Goal: Answer question/provide support: Share knowledge or assist other users

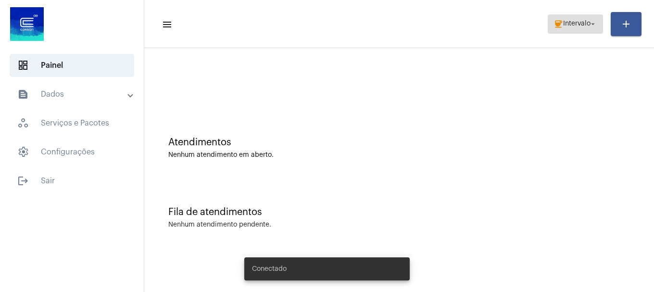
click at [568, 27] on span "Intervalo" at bounding box center [576, 24] width 27 height 7
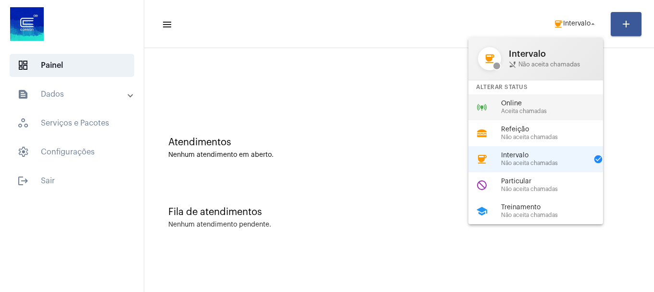
drag, startPoint x: 489, startPoint y: 124, endPoint x: 489, endPoint y: 116, distance: 7.7
click at [489, 116] on div "coffee Intervalo phone_disabled Não aceita chamadas Alterar Status online_predi…" at bounding box center [535, 131] width 135 height 187
click at [489, 116] on div "Atendimentos Nenhum atendimento em aberto." at bounding box center [399, 143] width 500 height 70
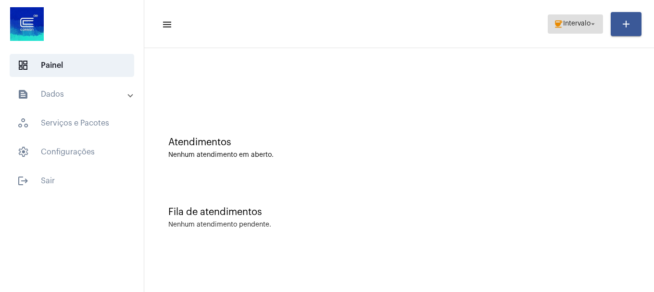
click at [575, 26] on span "Intervalo" at bounding box center [576, 24] width 27 height 7
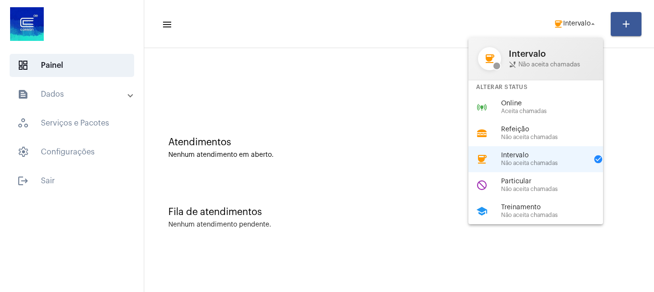
drag, startPoint x: 513, startPoint y: 111, endPoint x: 502, endPoint y: 112, distance: 11.1
click at [508, 112] on span "Aceita chamadas" at bounding box center [556, 111] width 110 height 6
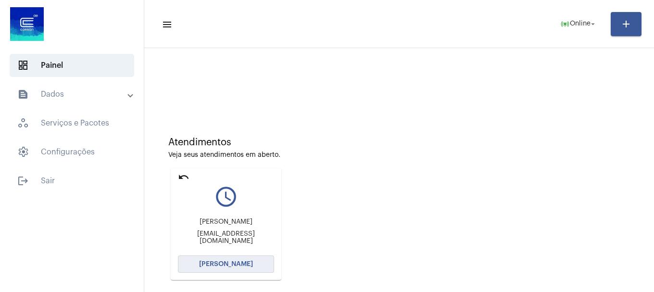
click at [205, 270] on button "[PERSON_NAME]" at bounding box center [226, 263] width 96 height 17
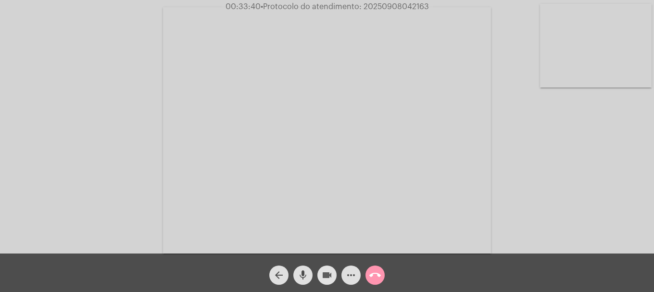
click at [333, 270] on button "videocam" at bounding box center [326, 274] width 19 height 19
click at [333, 270] on button "videocam_off" at bounding box center [326, 274] width 19 height 19
click at [592, 70] on video at bounding box center [596, 46] width 112 height 84
click at [307, 281] on span "mic" at bounding box center [303, 274] width 12 height 19
click at [319, 284] on div "videocam" at bounding box center [327, 273] width 24 height 24
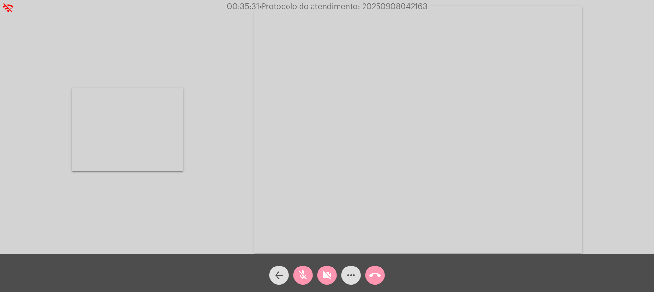
click at [320, 279] on button "videocam_off" at bounding box center [326, 274] width 19 height 19
click at [320, 279] on button "videocam" at bounding box center [326, 274] width 19 height 19
click at [326, 269] on span "videocam_off" at bounding box center [327, 274] width 12 height 19
click at [305, 269] on mat-icon "mic_off" at bounding box center [303, 275] width 12 height 12
click at [300, 280] on mat-icon "mic" at bounding box center [303, 275] width 12 height 12
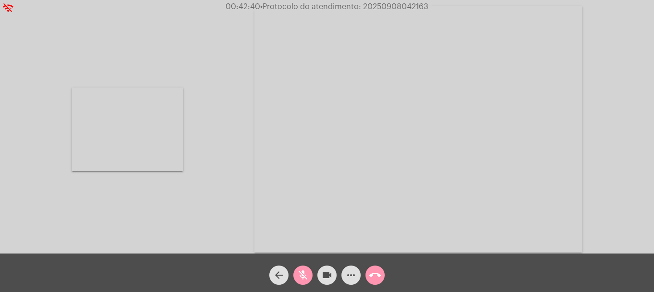
click at [300, 280] on mat-icon "mic_off" at bounding box center [303, 275] width 12 height 12
drag, startPoint x: 201, startPoint y: 136, endPoint x: 208, endPoint y: 131, distance: 8.3
click at [208, 131] on div "Acessando Câmera e Microfone..." at bounding box center [327, 127] width 652 height 253
click at [304, 269] on mat-icon "mic" at bounding box center [303, 275] width 12 height 12
click at [304, 269] on mat-icon "mic_off" at bounding box center [303, 275] width 12 height 12
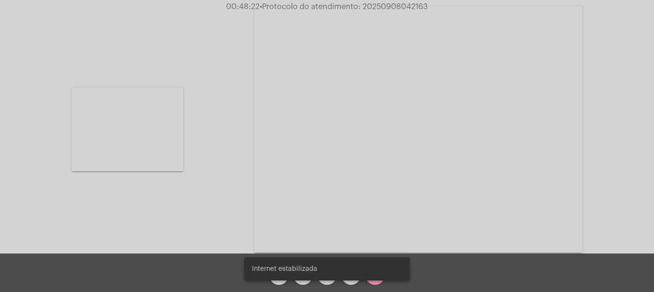
click at [356, 282] on div "Internet estabilizada" at bounding box center [327, 269] width 188 height 46
click at [353, 281] on div "Internet estabilizada" at bounding box center [327, 269] width 188 height 46
click at [350, 279] on snack-bar-container "Internet estabilizada" at bounding box center [326, 268] width 165 height 23
click at [350, 279] on mat-icon "more_horiz" at bounding box center [351, 275] width 12 height 12
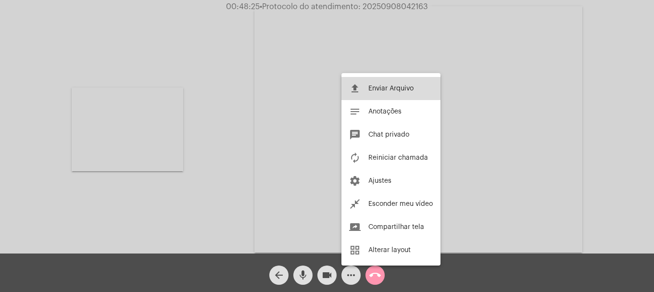
click at [375, 87] on span "Enviar Arquivo" at bounding box center [390, 88] width 45 height 7
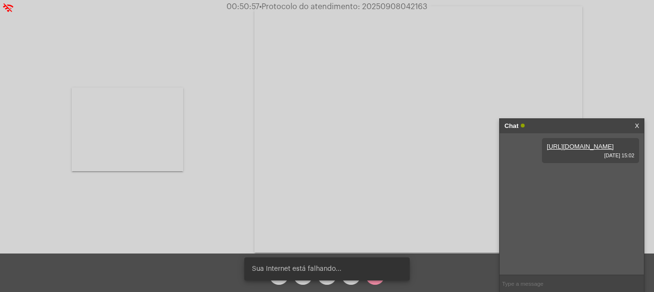
click at [329, 282] on div "Sua Internet está falhando..." at bounding box center [327, 269] width 188 height 46
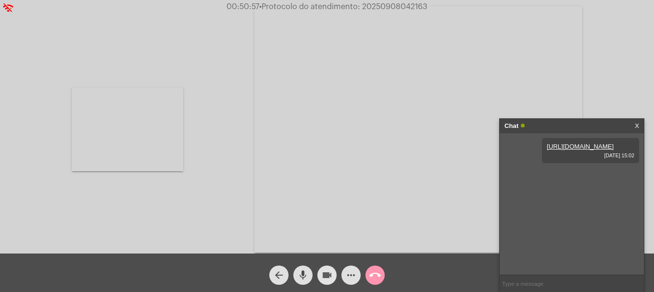
click at [324, 281] on span "videocam" at bounding box center [327, 274] width 12 height 19
click at [324, 281] on span "videocam_off" at bounding box center [327, 274] width 12 height 19
click at [364, 278] on div "call_end" at bounding box center [375, 273] width 24 height 24
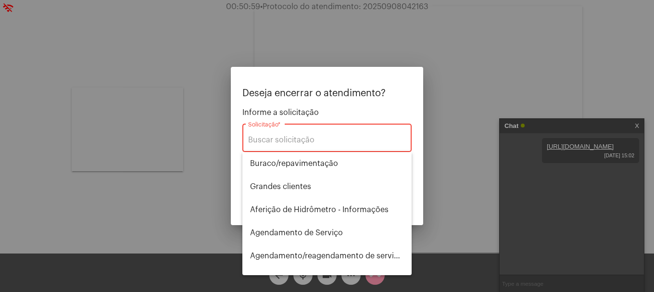
click at [353, 278] on div at bounding box center [327, 146] width 654 height 292
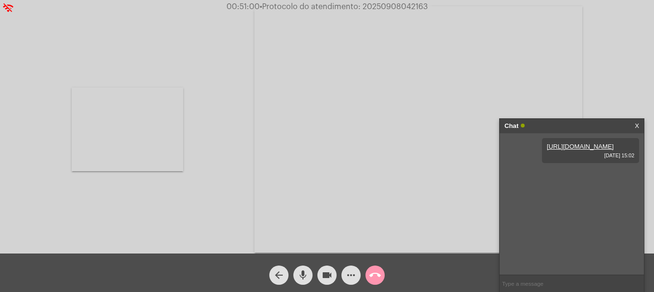
click at [347, 279] on mat-icon "more_horiz" at bounding box center [351, 275] width 12 height 12
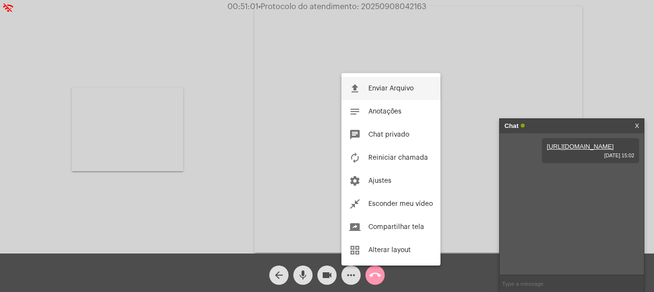
click at [387, 81] on button "file_upload Enviar Arquivo" at bounding box center [390, 88] width 99 height 23
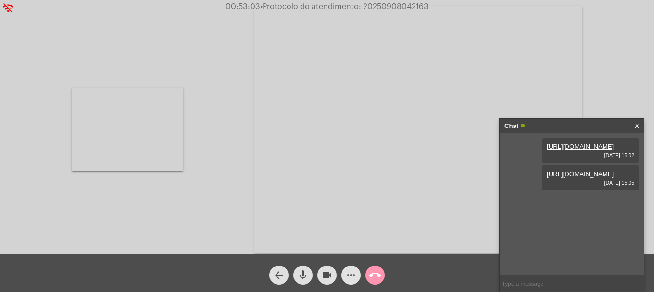
click at [353, 282] on span "more_horiz" at bounding box center [351, 274] width 12 height 19
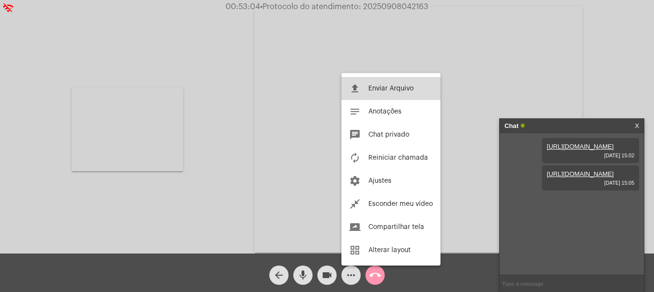
click at [364, 99] on button "file_upload Enviar Arquivo" at bounding box center [390, 88] width 99 height 23
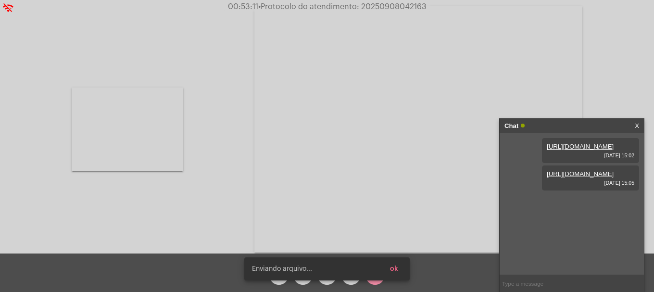
scroll to position [8, 0]
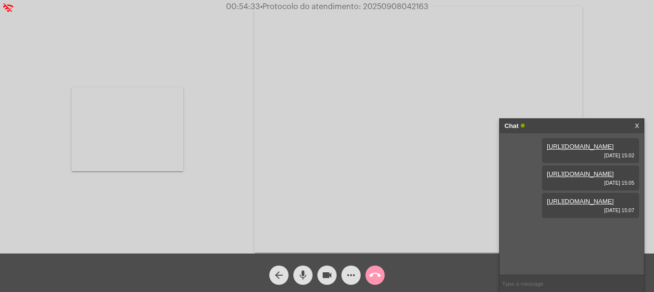
click at [419, 5] on span "• Protocolo do atendimento: 20250908042163" at bounding box center [344, 7] width 168 height 8
copy span "20250908042163"
click at [613, 281] on input "text" at bounding box center [572, 283] width 144 height 17
paste input "20250908042163"
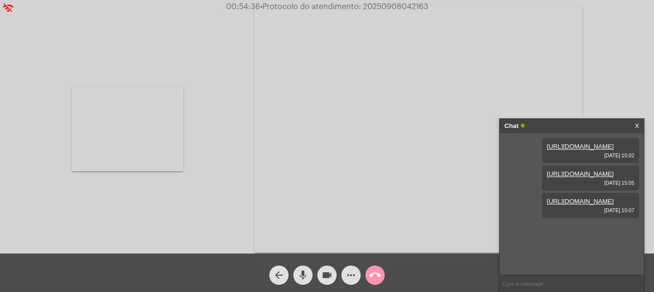
type input "20250908042163"
click at [368, 273] on button "call_end" at bounding box center [374, 274] width 19 height 19
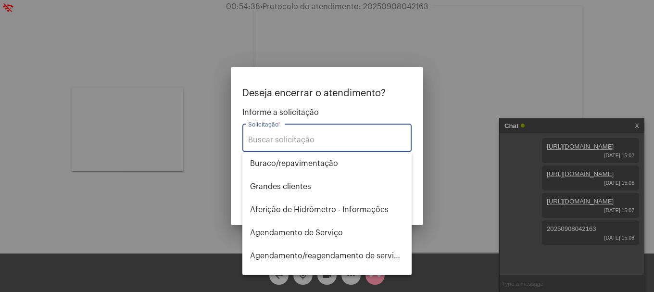
click at [329, 147] on div "Solicitação *" at bounding box center [327, 137] width 158 height 30
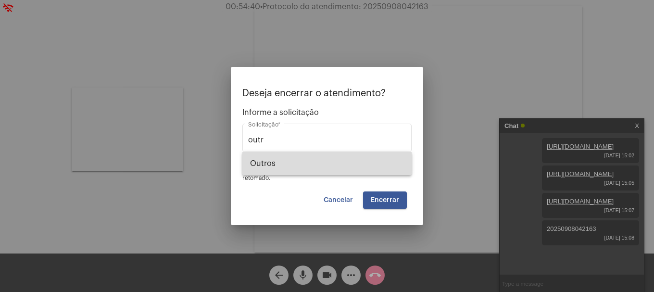
click at [326, 159] on span "Outros" at bounding box center [327, 163] width 154 height 23
type input "Outros"
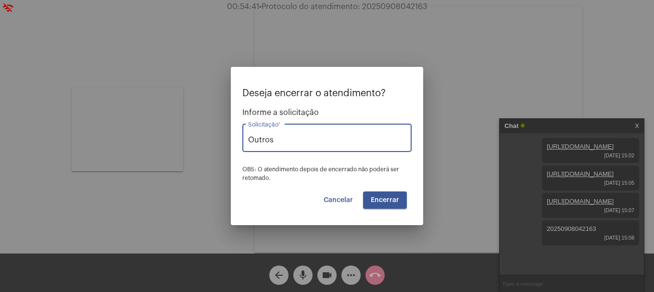
click at [377, 200] on span "Encerrar" at bounding box center [385, 200] width 28 height 7
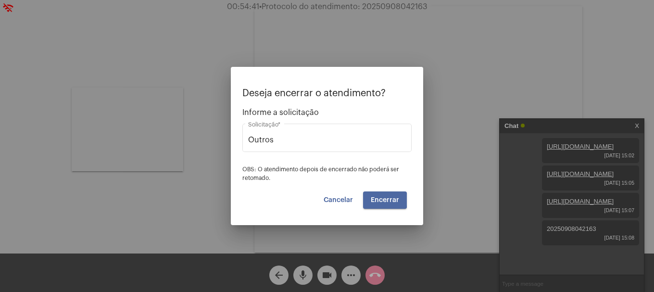
click at [377, 200] on span "Encerrar" at bounding box center [385, 200] width 28 height 7
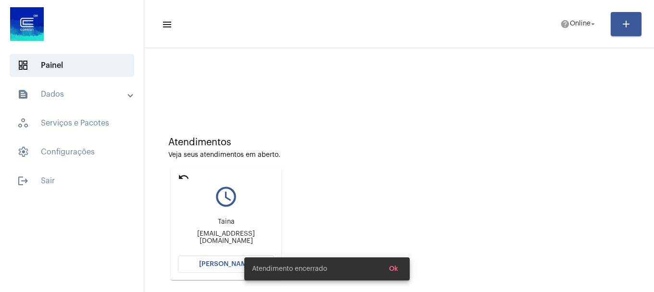
scroll to position [84, 0]
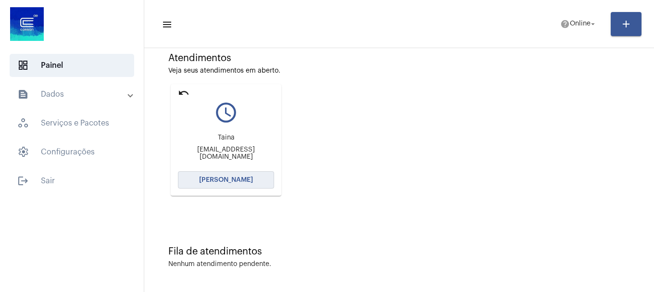
click at [242, 181] on span "[PERSON_NAME]" at bounding box center [226, 179] width 54 height 7
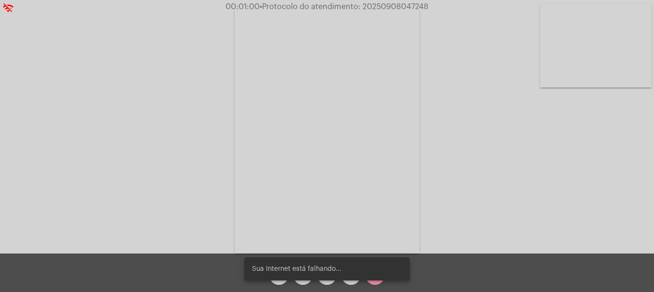
click at [627, 38] on video at bounding box center [596, 46] width 112 height 84
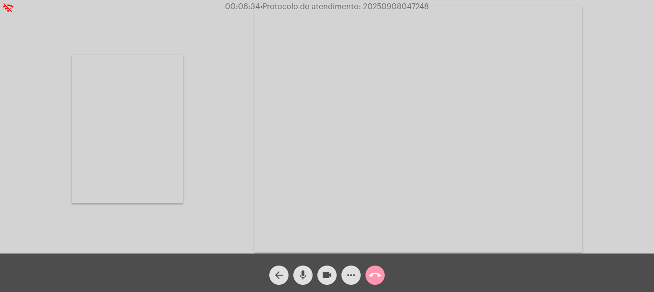
click at [350, 275] on mat-icon "more_horiz" at bounding box center [351, 275] width 12 height 12
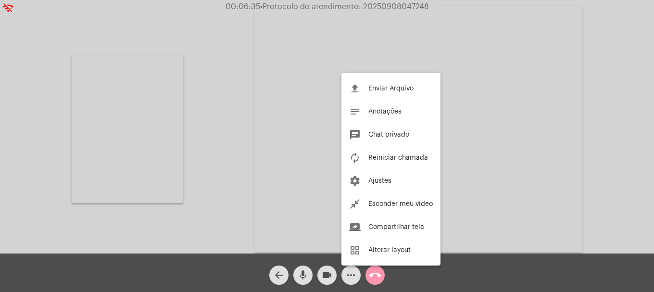
click at [374, 279] on div at bounding box center [327, 146] width 654 height 292
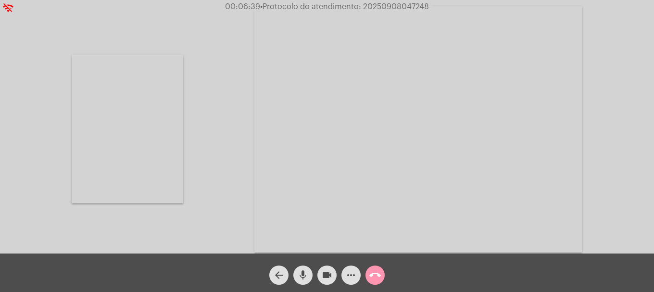
click at [379, 273] on button "call_end" at bounding box center [374, 274] width 19 height 19
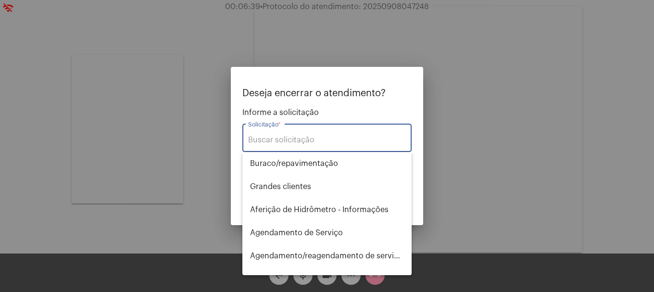
click at [286, 143] on input "Solicitação *" at bounding box center [327, 140] width 158 height 9
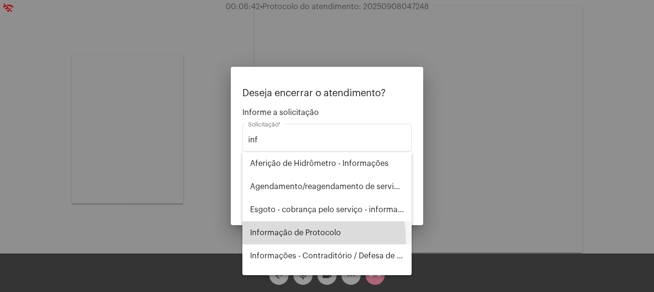
click at [283, 240] on span "Informação de Protocolo" at bounding box center [327, 232] width 154 height 23
type input "Informação de Protocolo"
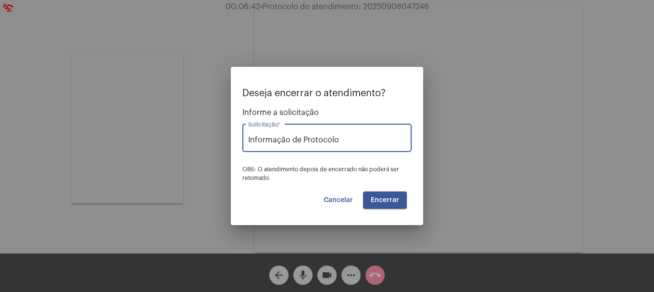
click at [375, 193] on button "Encerrar" at bounding box center [385, 199] width 44 height 17
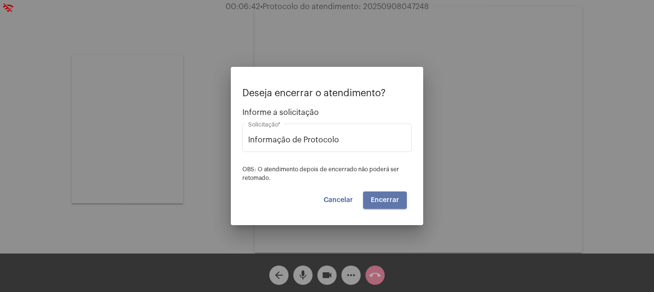
click at [375, 193] on button "Encerrar" at bounding box center [385, 199] width 44 height 17
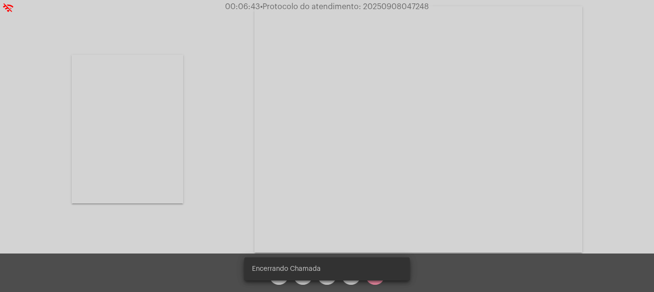
click at [375, 193] on video at bounding box center [418, 129] width 328 height 246
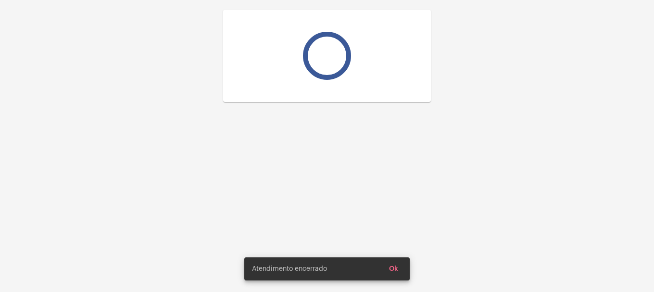
click at [375, 193] on div at bounding box center [327, 146] width 654 height 292
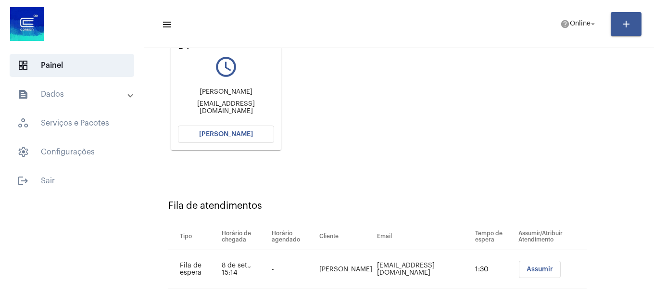
scroll to position [87, 0]
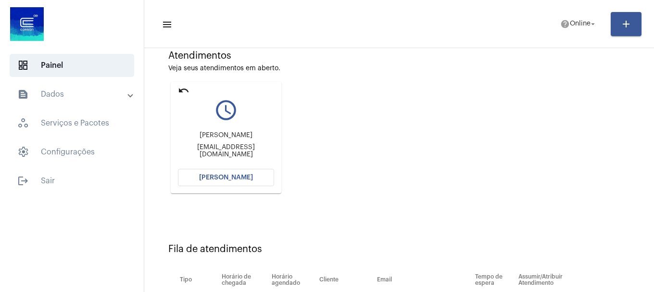
click at [548, 28] on mat-toolbar-row "menu help Online arrow_drop_down add" at bounding box center [399, 24] width 510 height 31
click at [574, 21] on span "Online" at bounding box center [580, 24] width 21 height 7
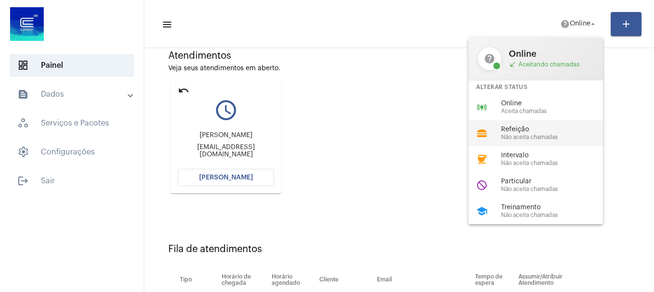
click at [478, 121] on div "lunch_dining Refeição Não aceita chamadas" at bounding box center [543, 133] width 150 height 26
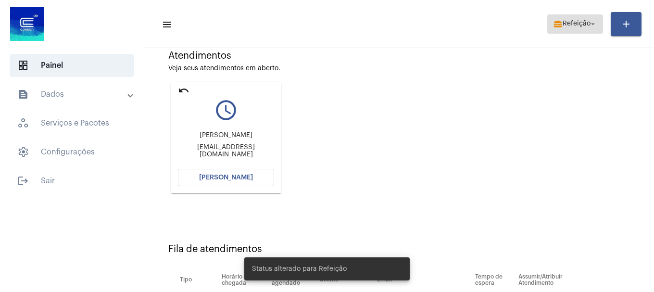
click at [566, 28] on span "lunch_dining Refeição arrow_drop_down" at bounding box center [575, 23] width 44 height 17
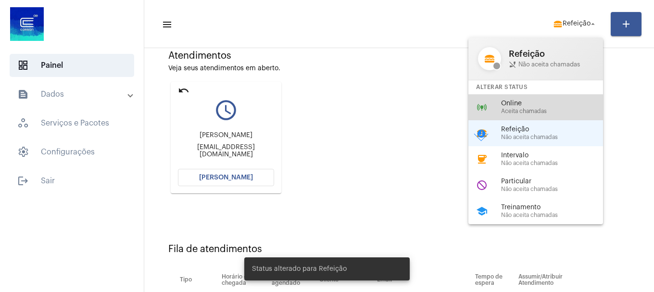
click at [537, 117] on div "online_prediction Online Aceita chamadas" at bounding box center [543, 107] width 150 height 26
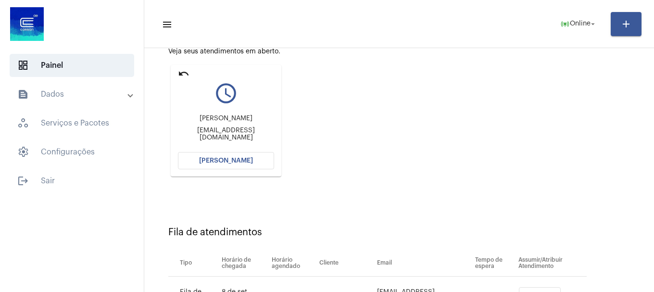
scroll to position [96, 0]
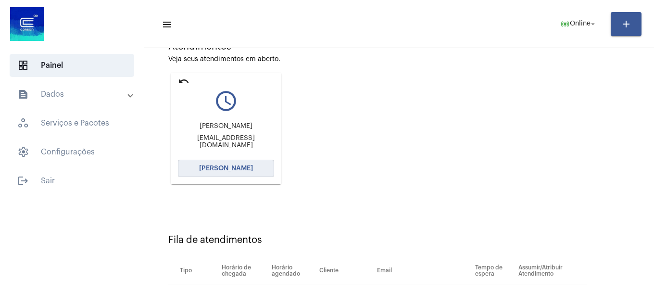
click at [215, 165] on span "[PERSON_NAME]" at bounding box center [226, 168] width 54 height 7
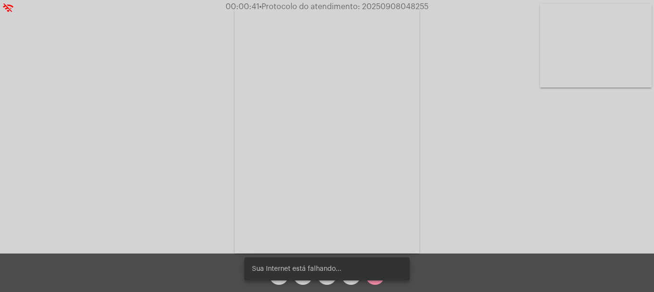
click at [624, 33] on video at bounding box center [596, 46] width 112 height 84
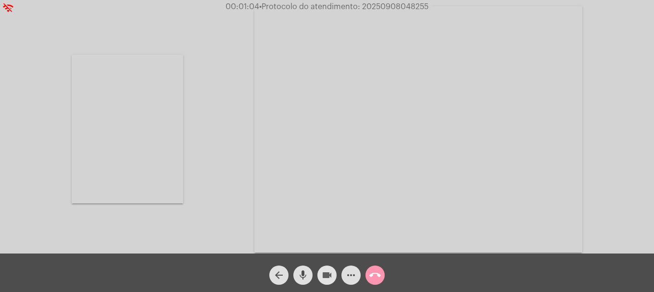
click at [322, 279] on mat-icon "videocam" at bounding box center [327, 275] width 12 height 12
click at [306, 277] on mat-icon "mic" at bounding box center [303, 275] width 12 height 12
click at [331, 274] on mat-icon "videocam_off" at bounding box center [327, 275] width 12 height 12
click at [304, 278] on mat-icon "mic_off" at bounding box center [303, 275] width 12 height 12
click at [324, 277] on mat-icon "videocam" at bounding box center [327, 275] width 12 height 12
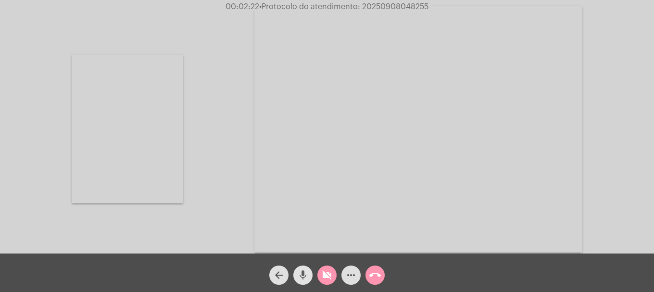
click at [309, 277] on button "mic" at bounding box center [302, 274] width 19 height 19
click at [305, 278] on mat-icon "mic_off" at bounding box center [303, 275] width 12 height 12
click at [328, 277] on mat-icon "videocam_off" at bounding box center [327, 275] width 12 height 12
click at [376, 269] on mat-icon "call_end" at bounding box center [375, 275] width 12 height 12
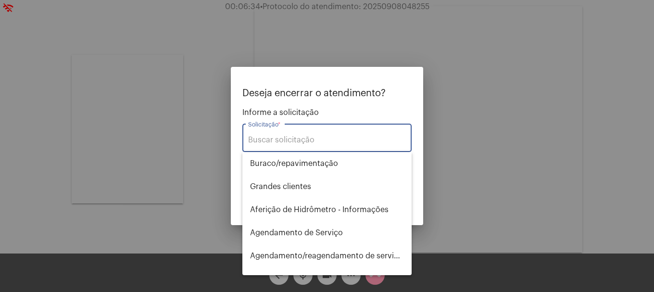
click at [314, 142] on input "Solicitação *" at bounding box center [327, 140] width 158 height 9
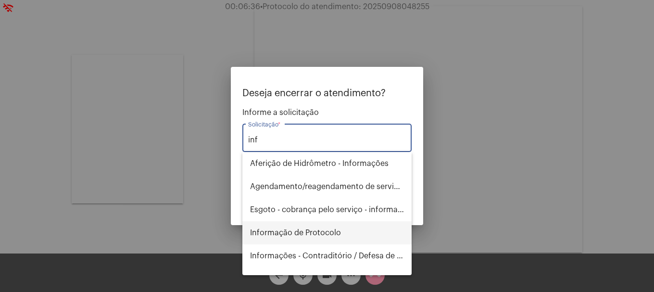
click at [300, 227] on span "Informação de Protocolo" at bounding box center [327, 232] width 154 height 23
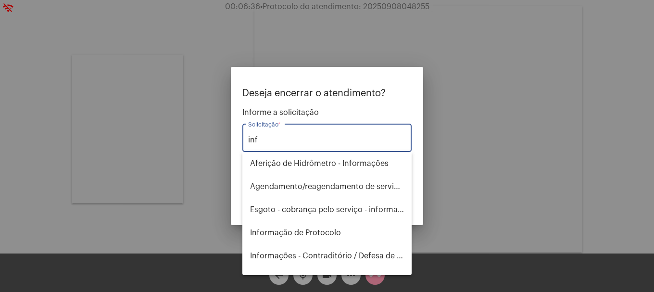
type input "Informação de Protocolo"
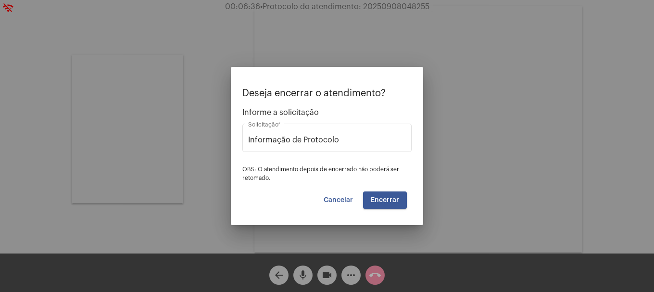
click at [355, 216] on mat-dialog-container "Deseja encerrar o atendimento? Informe a solicitação Informação de Protocolo So…" at bounding box center [327, 146] width 192 height 158
click at [396, 193] on button "Encerrar" at bounding box center [385, 199] width 44 height 17
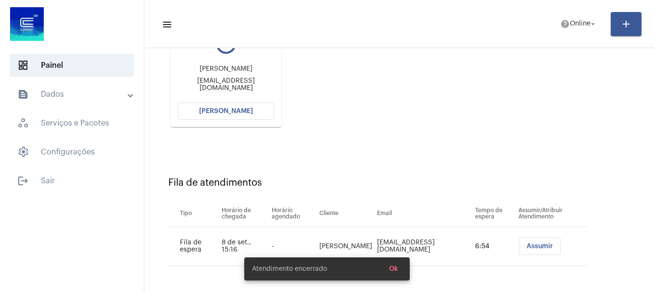
scroll to position [57, 0]
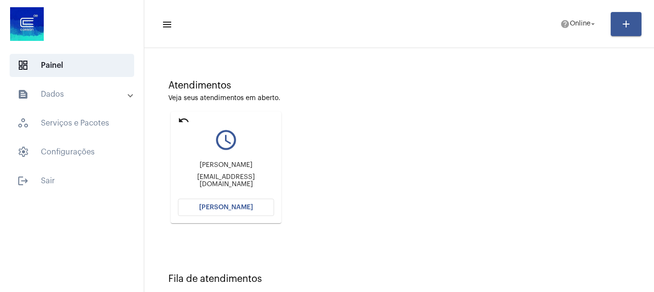
click at [248, 210] on span "[PERSON_NAME]" at bounding box center [226, 207] width 54 height 7
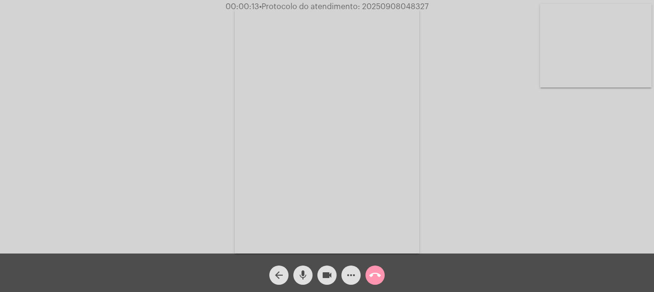
click at [569, 103] on div "Acessando Câmera e Microfone..." at bounding box center [327, 128] width 652 height 253
click at [576, 90] on div "Acessando Câmera e Microfone..." at bounding box center [327, 128] width 652 height 253
click at [581, 84] on video at bounding box center [596, 46] width 112 height 84
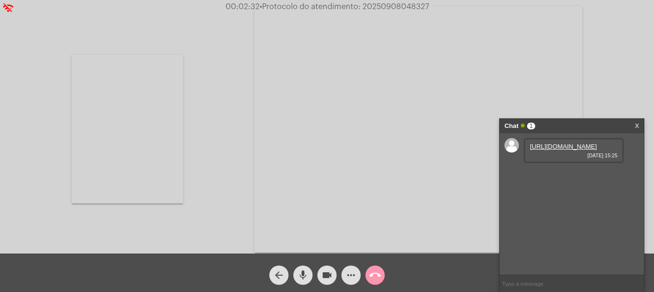
click at [568, 149] on link "[URL][DOMAIN_NAME]" at bounding box center [563, 146] width 67 height 7
click at [552, 177] on link "[URL][DOMAIN_NAME]" at bounding box center [563, 173] width 67 height 7
click at [525, 285] on input "text" at bounding box center [572, 283] width 144 height 17
paste input "2577129"
type input "2577129"
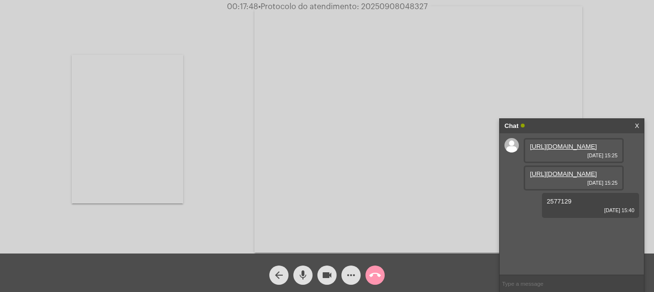
click at [376, 279] on mat-icon "call_end" at bounding box center [375, 275] width 12 height 12
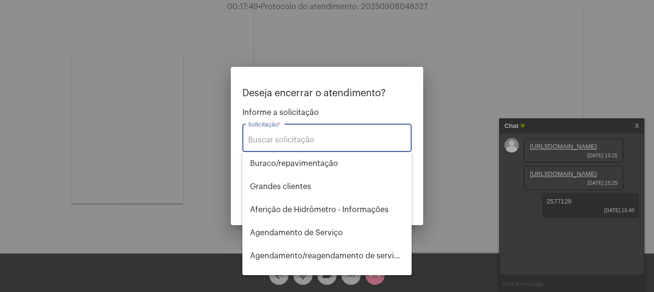
click at [371, 136] on input "Solicitação *" at bounding box center [327, 140] width 158 height 9
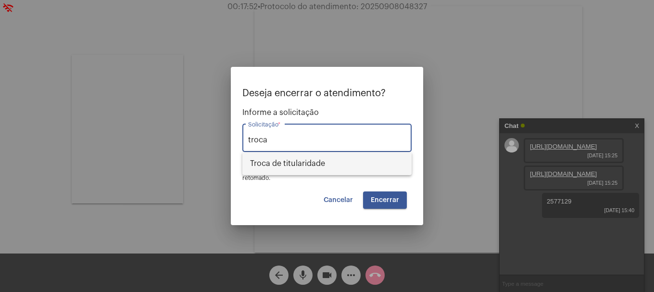
click at [363, 169] on span "Troca de titularidade" at bounding box center [327, 163] width 154 height 23
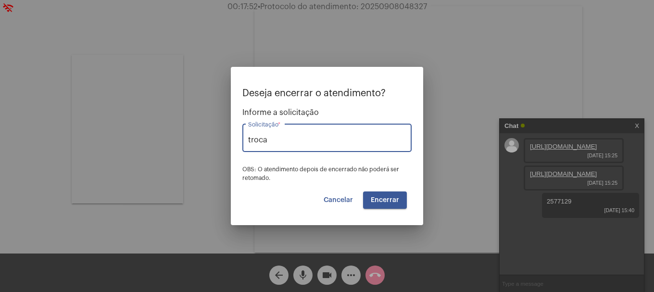
type input "Troca de titularidade"
click at [377, 202] on span "Encerrar" at bounding box center [385, 200] width 28 height 7
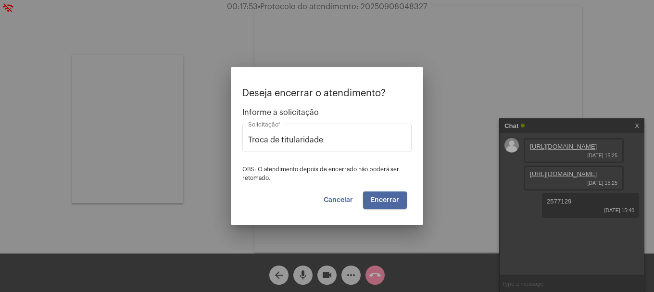
click at [377, 202] on span "Encerrar" at bounding box center [385, 200] width 28 height 7
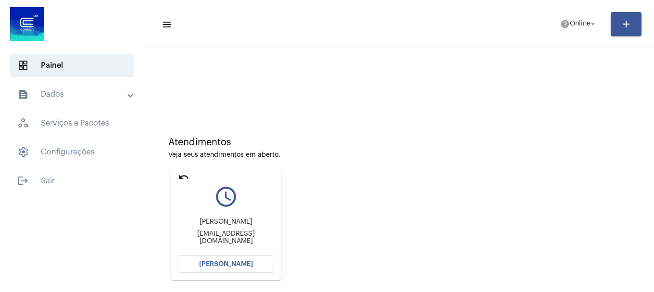
scroll to position [84, 0]
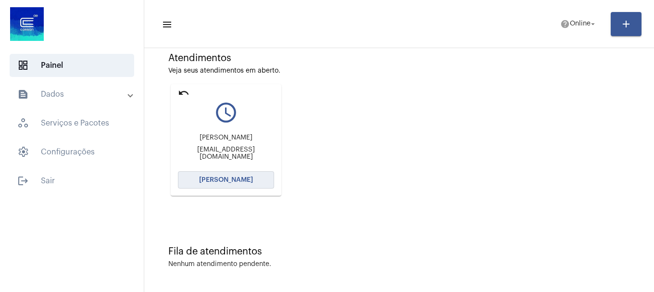
click at [252, 180] on button "[PERSON_NAME]" at bounding box center [226, 179] width 96 height 17
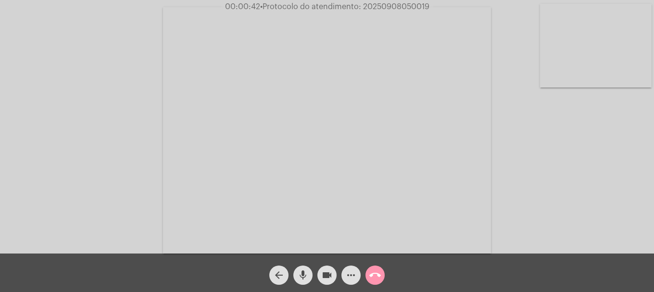
drag, startPoint x: 390, startPoint y: 166, endPoint x: 137, endPoint y: 115, distance: 258.4
click at [137, 115] on div "Acessando Câmera e Microfone..." at bounding box center [327, 128] width 652 height 253
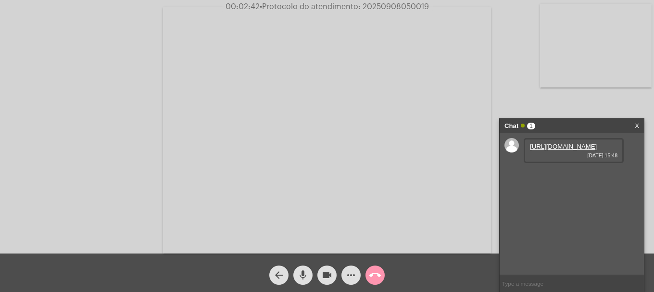
click at [579, 149] on link "[URL][DOMAIN_NAME]" at bounding box center [563, 146] width 67 height 7
click at [546, 177] on link "[URL][DOMAIN_NAME]" at bounding box center [563, 173] width 67 height 7
click at [573, 205] on link "[URL][DOMAIN_NAME]" at bounding box center [563, 201] width 67 height 7
click at [628, 35] on video at bounding box center [596, 46] width 112 height 84
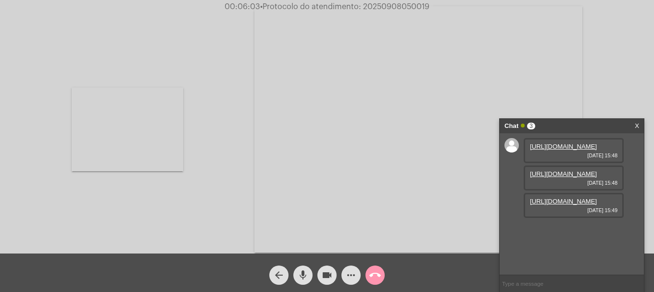
drag, startPoint x: 350, startPoint y: 281, endPoint x: 182, endPoint y: 228, distance: 176.4
click at [170, 231] on div at bounding box center [128, 129] width 112 height 251
click at [329, 273] on mat-icon "videocam" at bounding box center [327, 275] width 12 height 12
click at [300, 277] on mat-icon "mic" at bounding box center [303, 275] width 12 height 12
click at [328, 280] on mat-icon "videocam_off" at bounding box center [327, 275] width 12 height 12
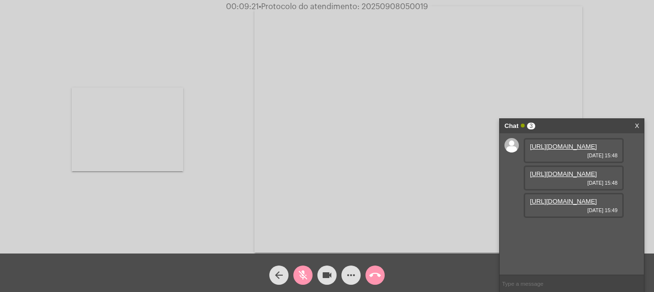
click at [308, 278] on mat-icon "mic_off" at bounding box center [303, 275] width 12 height 12
click at [153, 177] on div at bounding box center [128, 129] width 112 height 251
click at [116, 125] on video at bounding box center [128, 130] width 112 height 84
click at [603, 79] on video at bounding box center [596, 46] width 112 height 84
click at [638, 93] on div "Acessando Câmera e Microfone..." at bounding box center [327, 127] width 652 height 253
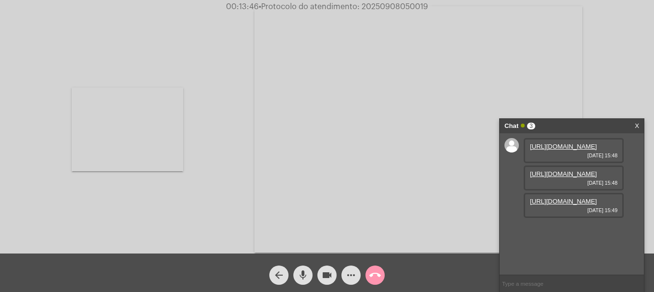
click at [525, 127] on div "Chat 3" at bounding box center [561, 126] width 114 height 14
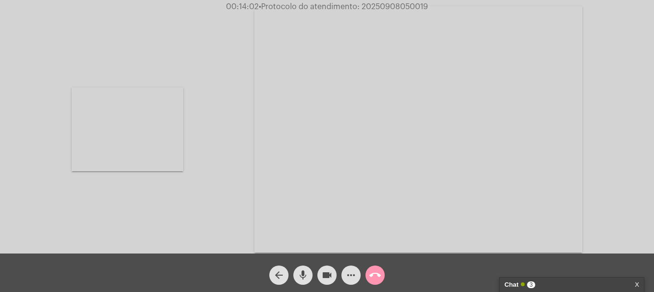
click at [587, 284] on div "Chat 3" at bounding box center [561, 284] width 114 height 14
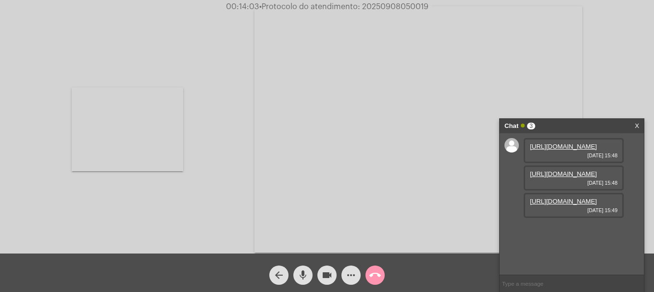
scroll to position [0, 0]
click at [374, 273] on mat-icon "call_end" at bounding box center [375, 275] width 12 height 12
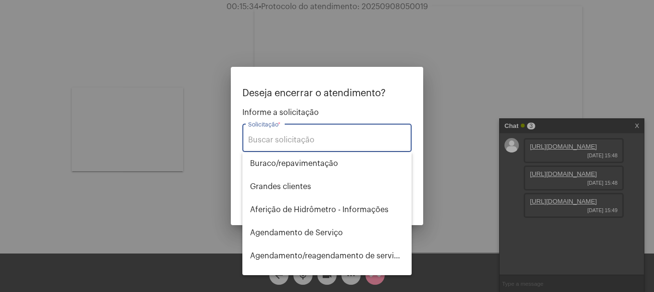
click at [312, 136] on input "Solicitação *" at bounding box center [327, 140] width 158 height 9
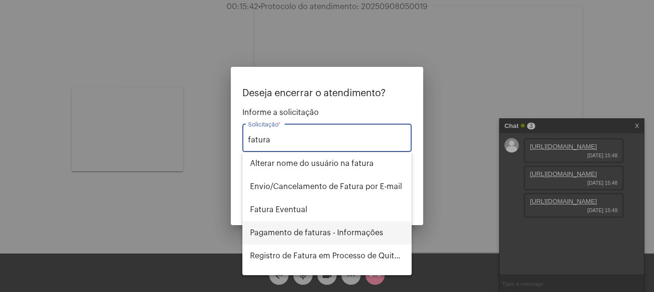
click at [301, 229] on span "Pagamento de faturas - Informações" at bounding box center [327, 232] width 154 height 23
type input "Pagamento de faturas - Informações"
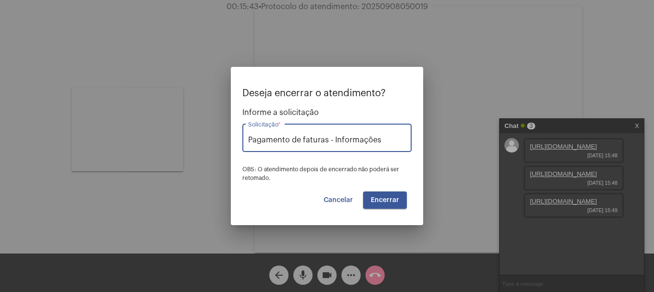
click at [379, 200] on span "Encerrar" at bounding box center [385, 200] width 28 height 7
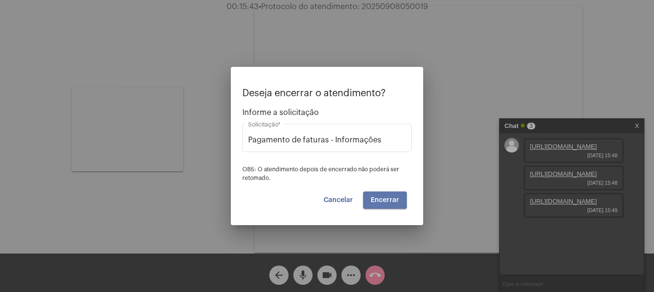
click at [379, 200] on span "Encerrar" at bounding box center [385, 200] width 28 height 7
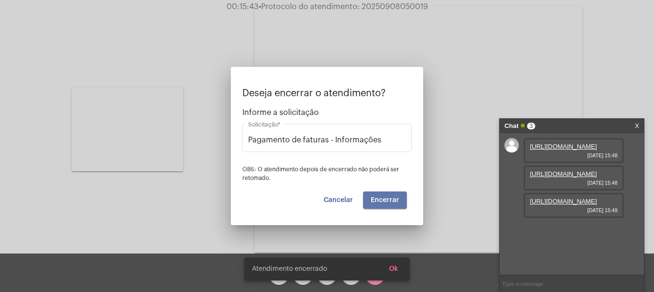
click at [379, 200] on span "Encerrar" at bounding box center [385, 200] width 28 height 7
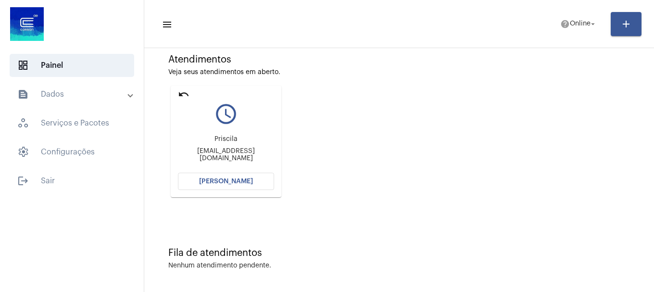
scroll to position [84, 0]
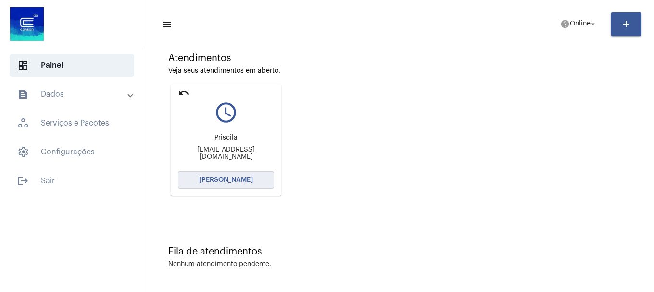
click at [252, 185] on button "[PERSON_NAME]" at bounding box center [226, 179] width 96 height 17
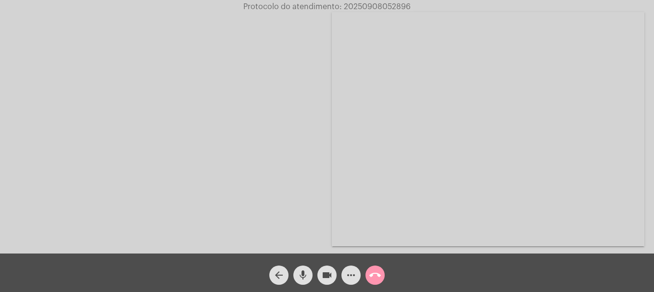
click at [379, 278] on mat-icon "call_end" at bounding box center [375, 275] width 12 height 12
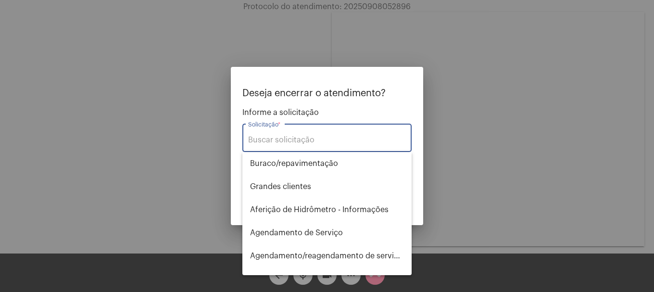
click at [310, 143] on input "Solicitação *" at bounding box center [327, 140] width 158 height 9
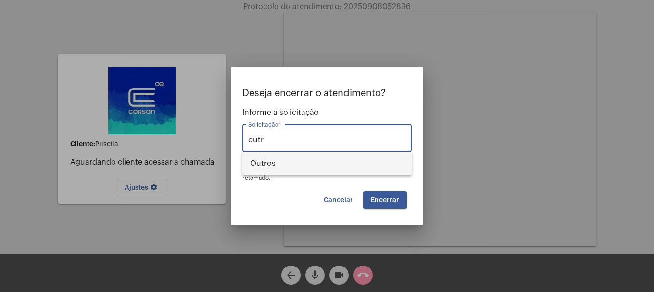
click at [296, 162] on span "Outros" at bounding box center [327, 163] width 154 height 23
type input "Outros"
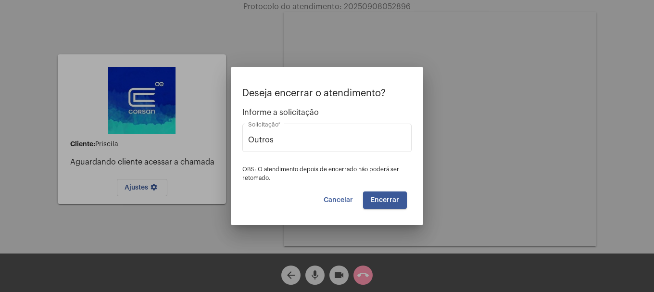
click at [378, 204] on button "Encerrar" at bounding box center [385, 199] width 44 height 17
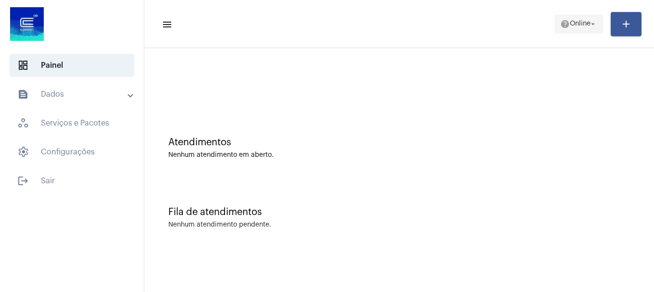
click at [570, 22] on span "Online" at bounding box center [580, 24] width 21 height 7
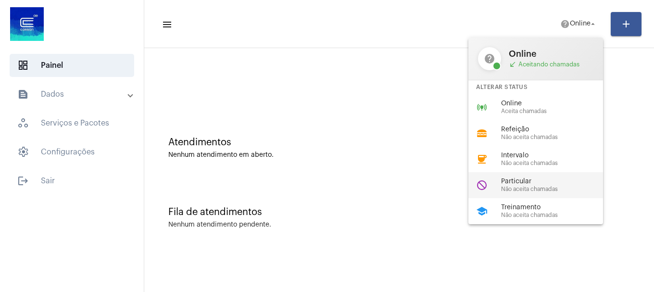
click at [519, 185] on div "Particular Não aceita chamadas" at bounding box center [556, 185] width 110 height 14
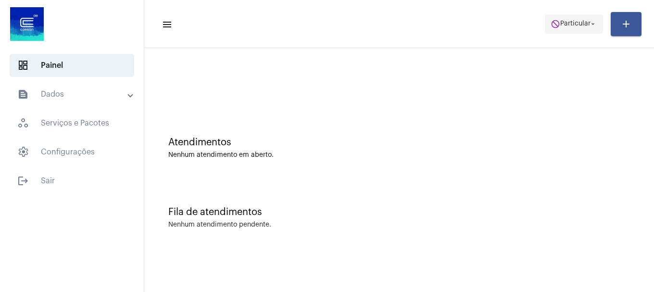
click at [545, 20] on button "do_not_disturb Particular arrow_drop_down" at bounding box center [574, 23] width 58 height 19
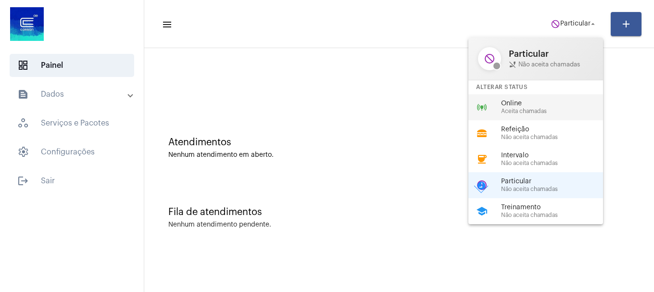
click at [538, 96] on div "online_prediction Online Aceita chamadas" at bounding box center [543, 107] width 150 height 26
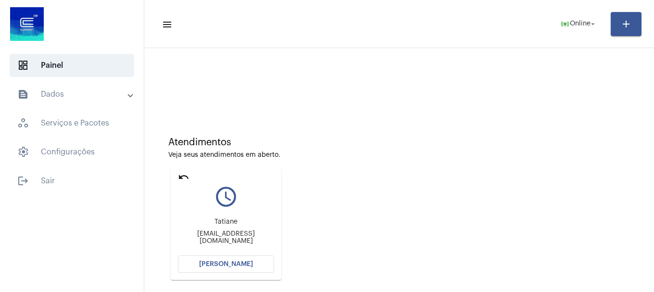
scroll to position [84, 0]
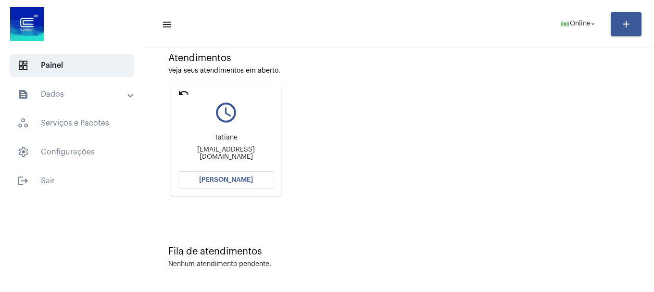
click at [256, 180] on button "[PERSON_NAME]" at bounding box center [226, 179] width 96 height 17
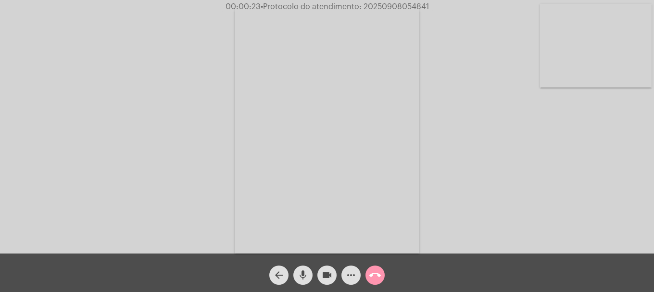
click at [632, 43] on video at bounding box center [596, 46] width 112 height 84
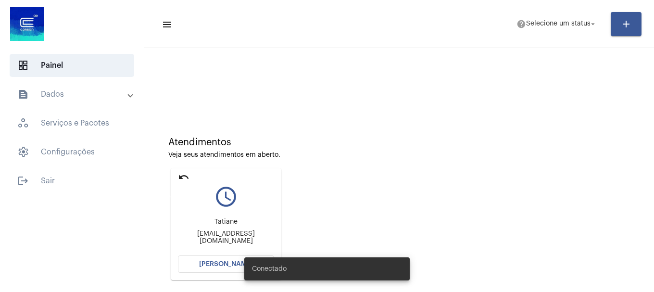
click at [182, 177] on mat-icon "undo" at bounding box center [184, 177] width 12 height 12
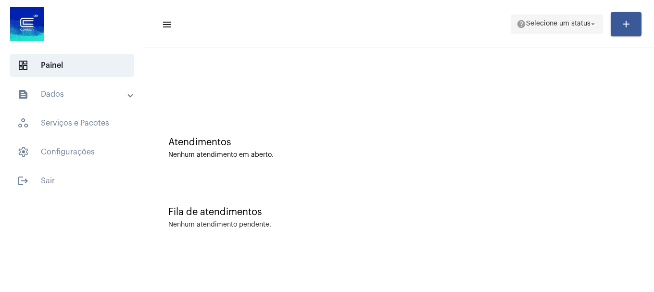
click at [556, 19] on span "help Selecione um status arrow_drop_down" at bounding box center [556, 23] width 81 height 17
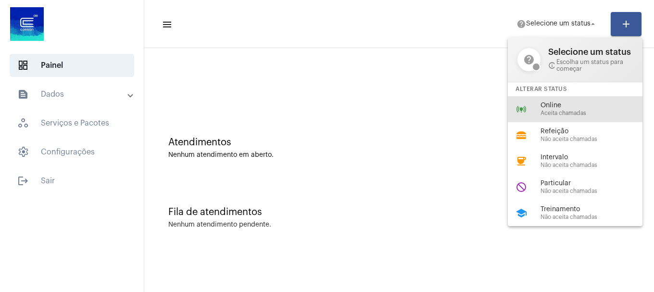
click at [556, 101] on div "online_prediction Online Aceita chamadas" at bounding box center [583, 109] width 150 height 26
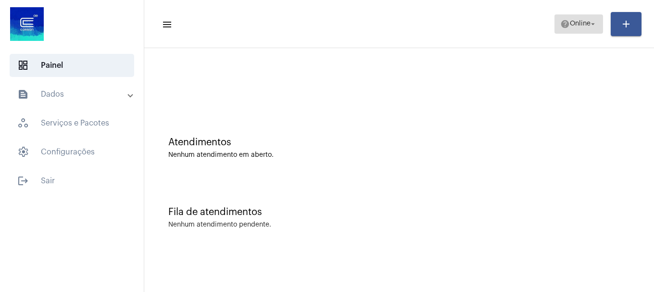
click at [560, 19] on mat-icon "help" at bounding box center [565, 24] width 10 height 10
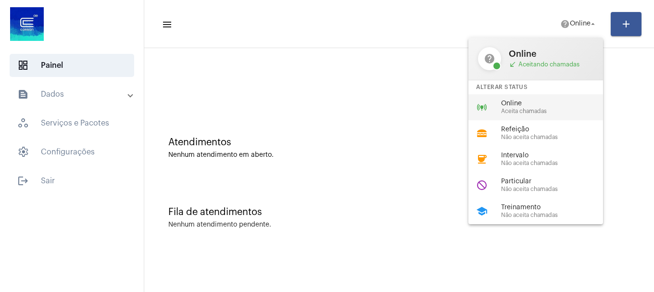
click at [563, 103] on span "Online" at bounding box center [556, 103] width 110 height 7
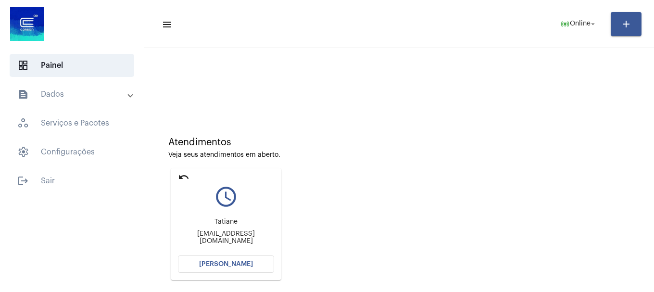
click at [234, 268] on button "[PERSON_NAME]" at bounding box center [226, 263] width 96 height 17
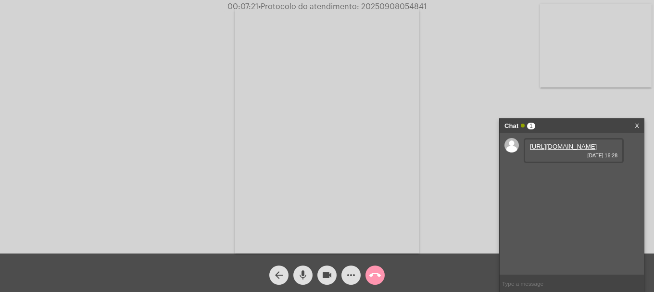
click at [573, 150] on link "https://neft-transfer-bucket.s3.amazonaws.com/temp-64d26ad0-97f1-c615-e3c9-60e4…" at bounding box center [563, 146] width 67 height 7
click at [560, 177] on link "https://neft-transfer-bucket.s3.amazonaws.com/temp-cdff3783-fc1f-597c-86f6-7815…" at bounding box center [563, 173] width 67 height 7
click at [348, 272] on mat-icon "more_horiz" at bounding box center [351, 275] width 12 height 12
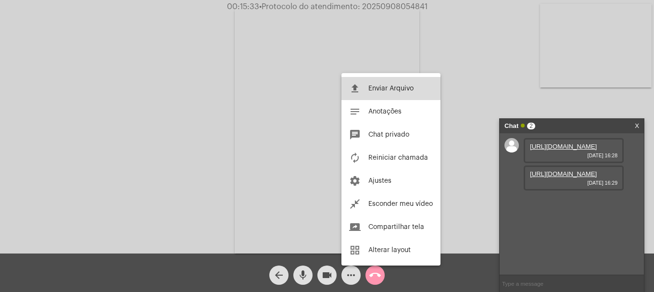
click at [424, 96] on button "file_upload Enviar Arquivo" at bounding box center [390, 88] width 99 height 23
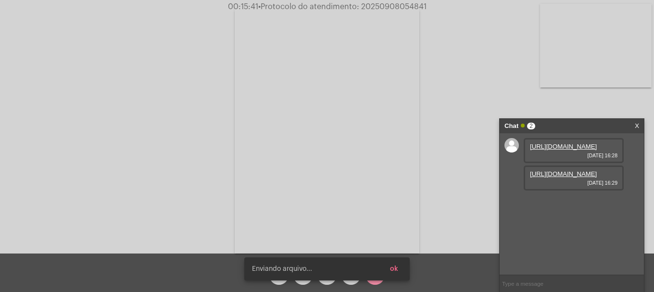
scroll to position [8, 0]
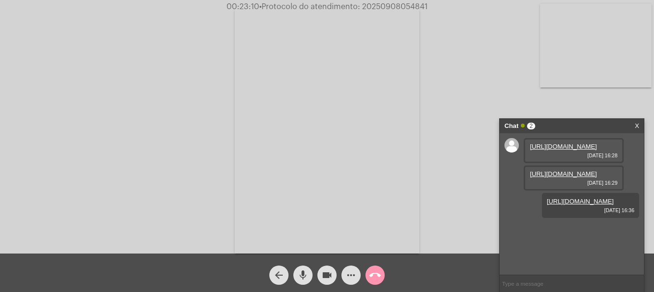
click at [582, 62] on video at bounding box center [596, 46] width 112 height 84
click at [392, 4] on span "• Protocolo do atendimento: 20250908054841" at bounding box center [345, 7] width 168 height 8
copy span "20250908054841"
click at [571, 279] on input "text" at bounding box center [572, 283] width 144 height 17
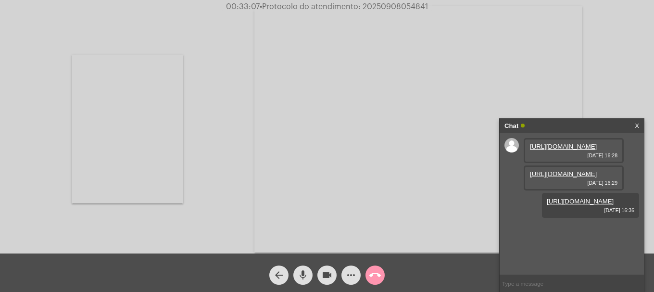
paste input "20250908054841"
type input "20250908054841"
click at [384, 271] on button "call_end" at bounding box center [374, 274] width 19 height 19
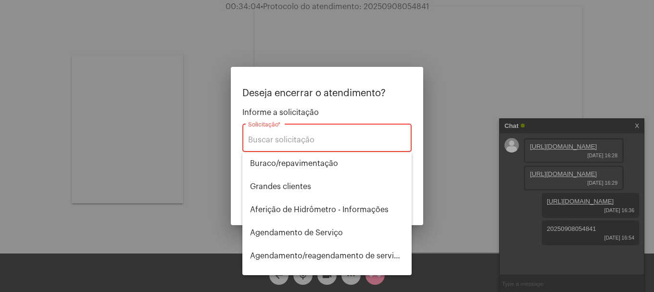
click at [313, 145] on div "Solicitação *" at bounding box center [327, 137] width 158 height 30
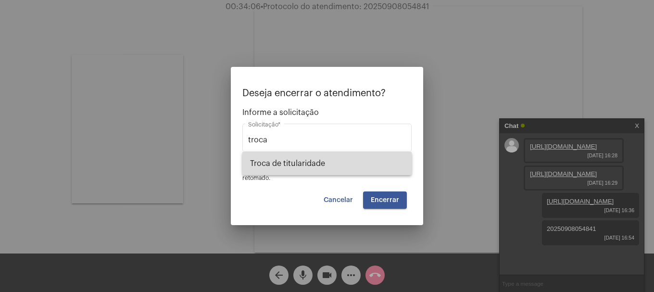
click at [317, 157] on span "Troca de titularidade" at bounding box center [327, 163] width 154 height 23
type input "Troca de titularidade"
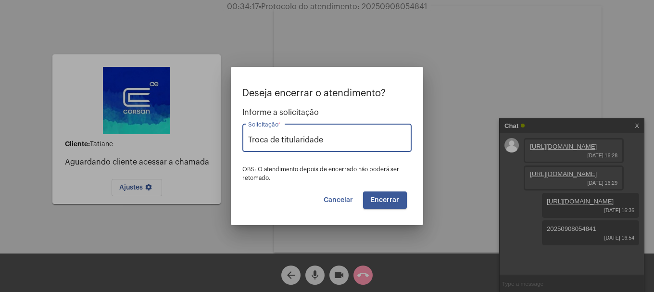
click at [384, 203] on span "Encerrar" at bounding box center [385, 200] width 28 height 7
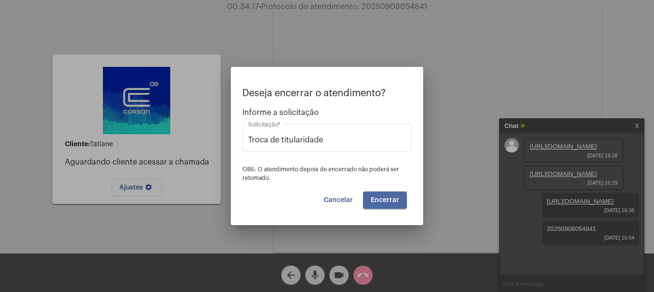
click at [384, 203] on span "Encerrar" at bounding box center [385, 200] width 28 height 7
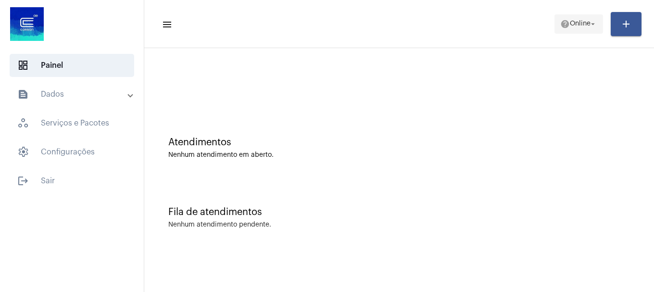
click at [581, 16] on span "help Online arrow_drop_down" at bounding box center [578, 23] width 37 height 17
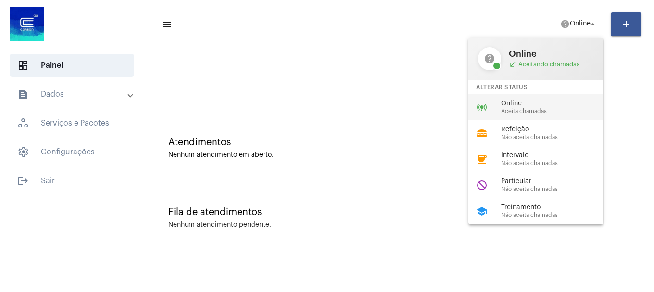
click at [547, 96] on div "online_prediction Online Aceita chamadas" at bounding box center [543, 107] width 150 height 26
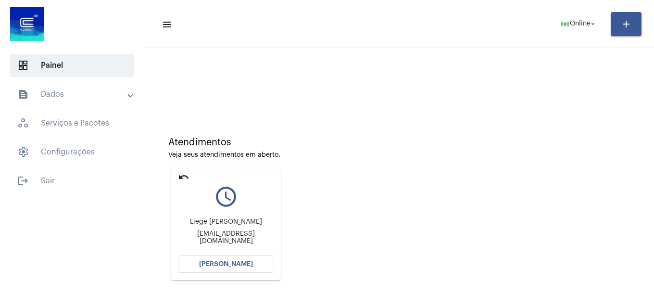
scroll to position [84, 0]
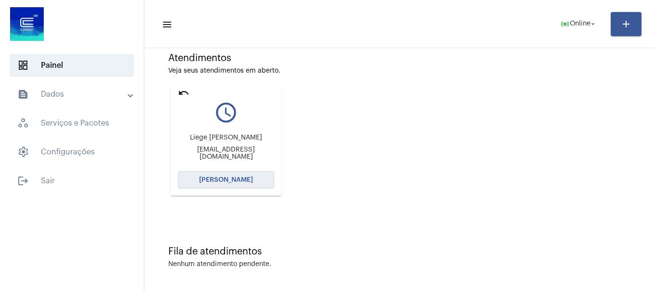
click at [265, 175] on button "[PERSON_NAME]" at bounding box center [226, 179] width 96 height 17
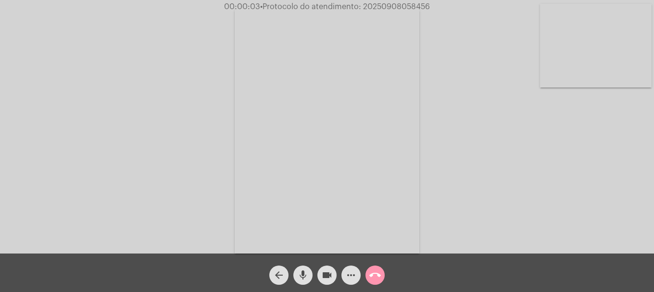
click at [636, 13] on video at bounding box center [596, 46] width 112 height 84
click at [297, 269] on mat-icon "mic" at bounding box center [303, 275] width 12 height 12
click at [297, 269] on mat-icon "mic_off" at bounding box center [303, 275] width 12 height 12
click at [381, 283] on div "call_end" at bounding box center [375, 273] width 24 height 24
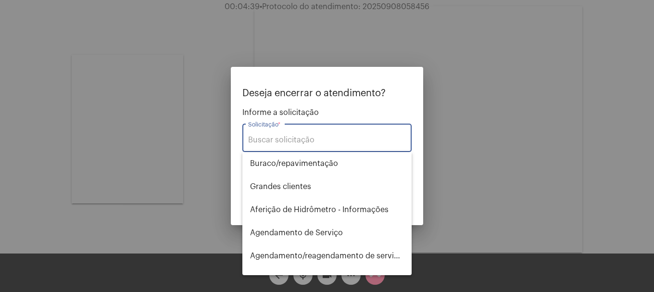
click at [332, 140] on input "Solicitação *" at bounding box center [327, 140] width 158 height 9
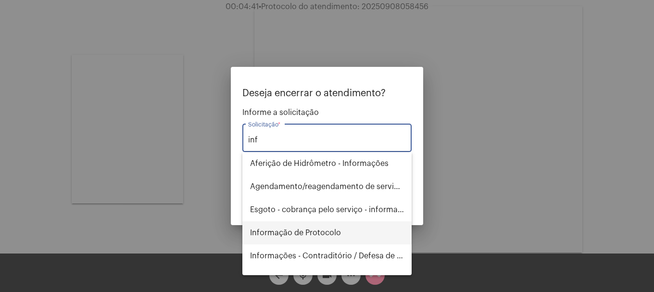
click at [329, 239] on span "Informação de Protocolo" at bounding box center [327, 232] width 154 height 23
type input "Informação de Protocolo"
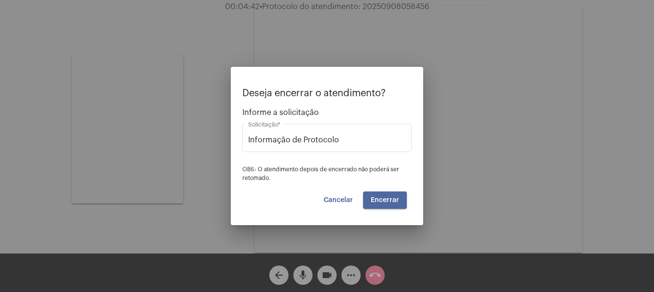
click at [391, 196] on button "Encerrar" at bounding box center [385, 199] width 44 height 17
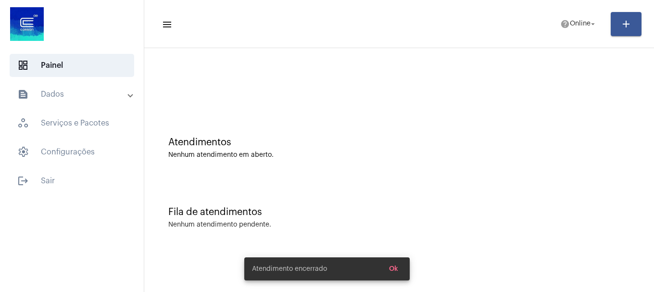
click at [65, 98] on mat-panel-title "text_snippet_outlined Dados" at bounding box center [72, 94] width 111 height 12
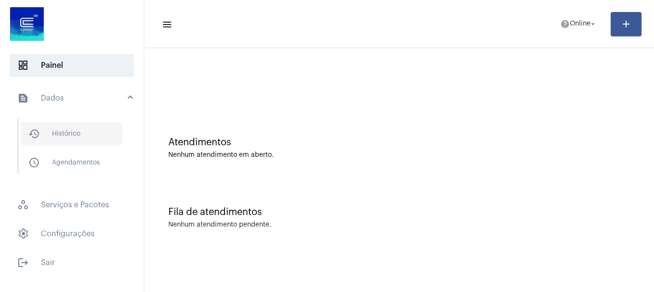
click at [63, 135] on span "history_outlined Histórico" at bounding box center [71, 133] width 101 height 23
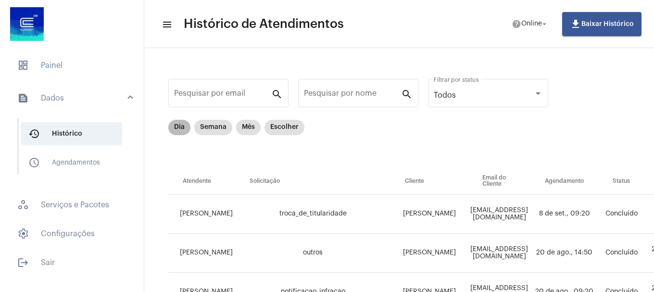
click at [184, 127] on mat-chip "Dia" at bounding box center [179, 127] width 22 height 15
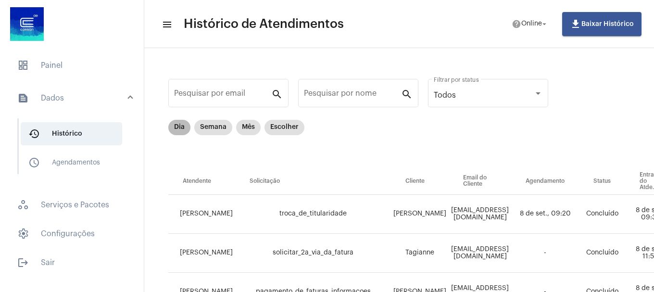
click at [182, 125] on mat-chip "Dia" at bounding box center [179, 127] width 22 height 15
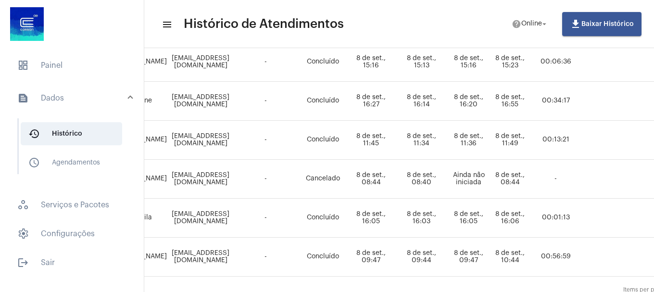
scroll to position [662, 279]
